Goal: Task Accomplishment & Management: Manage account settings

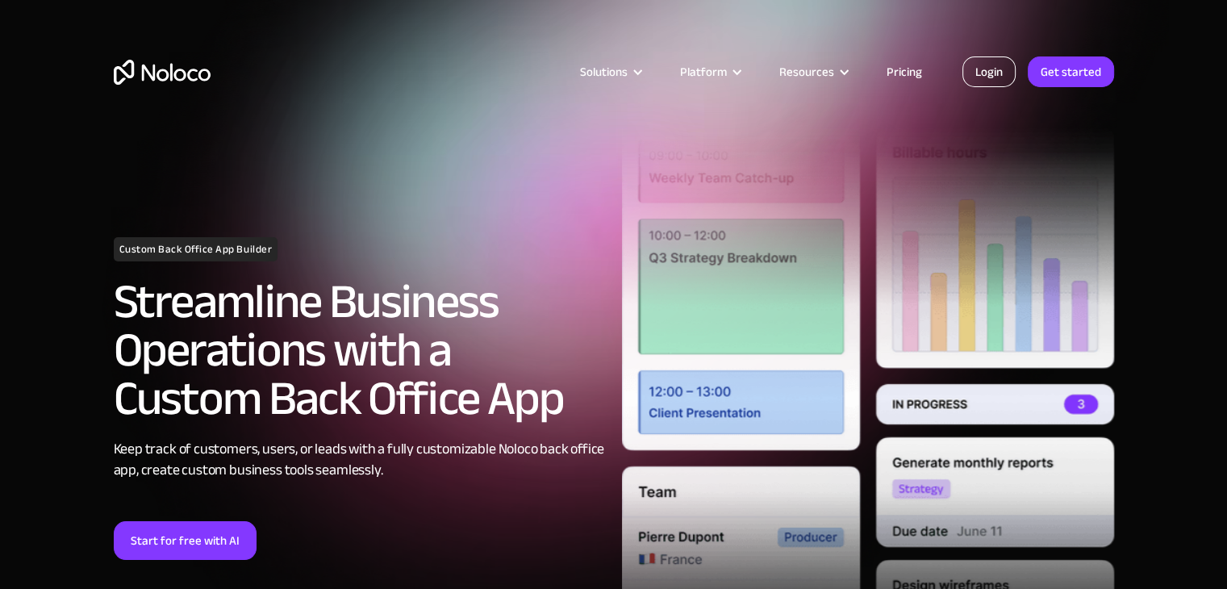
click at [988, 78] on link "Login" at bounding box center [988, 71] width 53 height 31
